Goal: Information Seeking & Learning: Learn about a topic

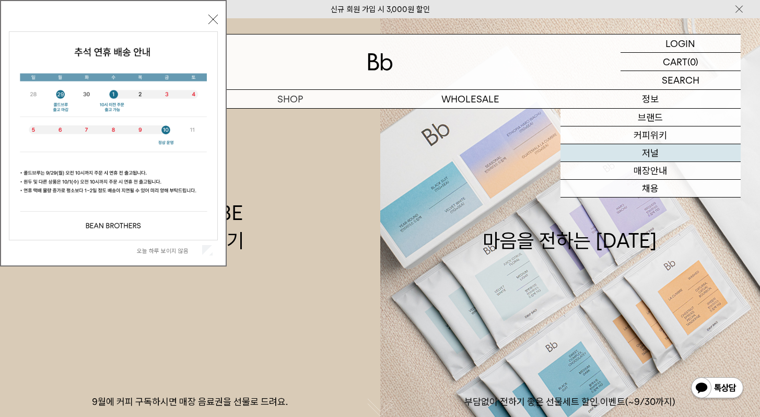
click at [626, 148] on link "저널" at bounding box center [650, 153] width 180 height 18
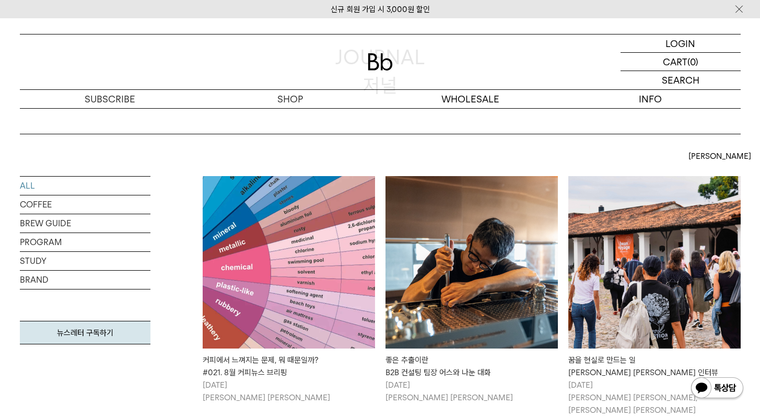
scroll to position [206, 0]
